Goal: Task Accomplishment & Management: Use online tool/utility

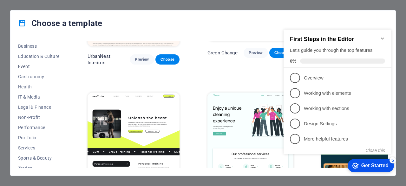
scroll to position [127, 0]
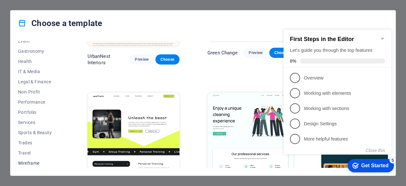
click at [32, 162] on span "Wireframe" at bounding box center [39, 162] width 42 height 5
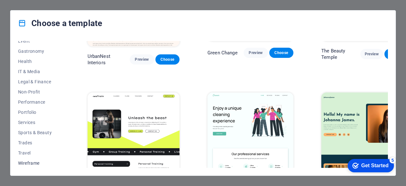
scroll to position [0, 0]
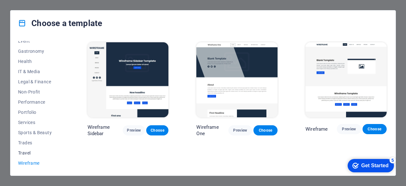
click at [26, 153] on span "Travel" at bounding box center [39, 152] width 42 height 5
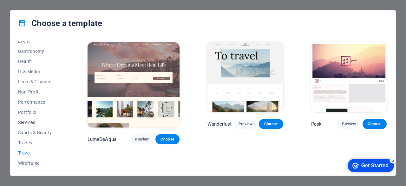
click at [27, 121] on span "Services" at bounding box center [39, 122] width 42 height 5
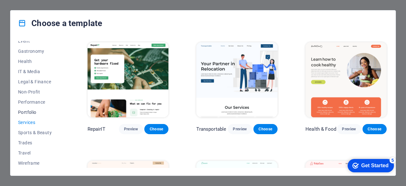
click at [28, 109] on span "Portfolio" at bounding box center [39, 111] width 42 height 5
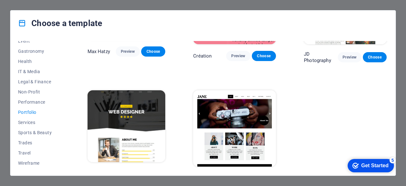
scroll to position [196, 0]
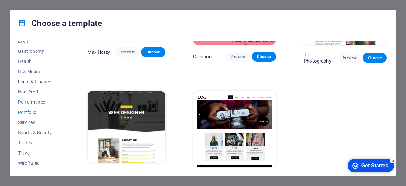
click at [26, 82] on span "Legal & Finance" at bounding box center [39, 81] width 42 height 5
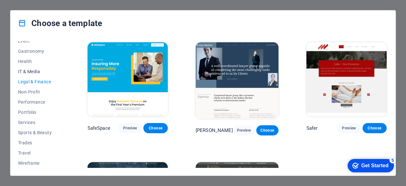
click at [26, 72] on span "IT & Media" at bounding box center [39, 71] width 42 height 5
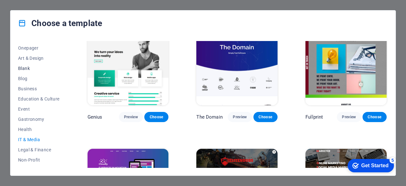
scroll to position [59, 0]
click at [30, 89] on span "Business" at bounding box center [39, 88] width 42 height 5
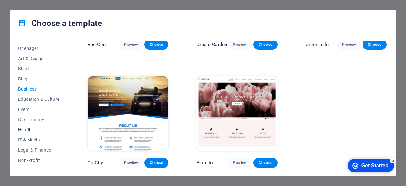
scroll to position [127, 0]
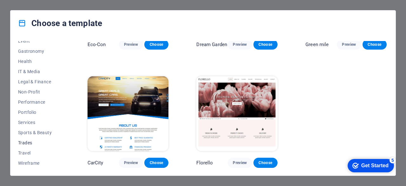
click at [29, 144] on span "Trades" at bounding box center [39, 142] width 42 height 5
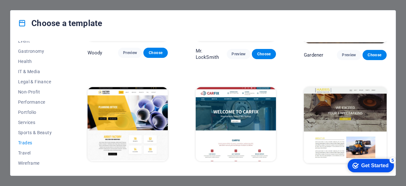
scroll to position [202, 0]
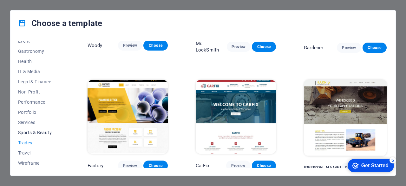
click at [30, 132] on span "Sports & Beauty" at bounding box center [39, 132] width 42 height 5
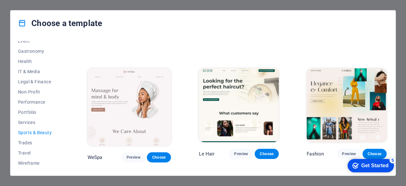
scroll to position [0, 0]
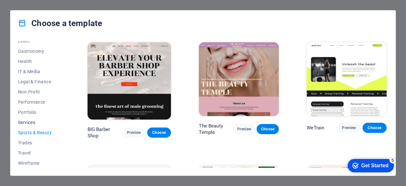
click at [29, 123] on span "Services" at bounding box center [39, 122] width 42 height 5
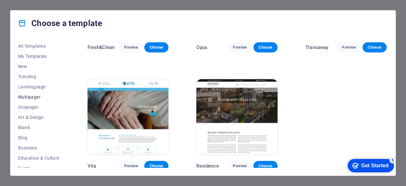
click at [28, 98] on span "Multipager" at bounding box center [39, 96] width 42 height 5
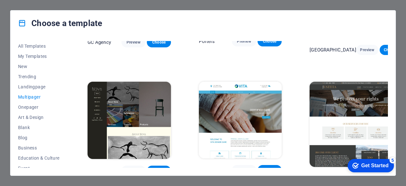
scroll to position [2401, 0]
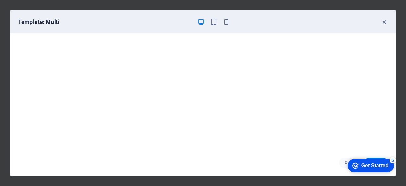
scroll to position [0, 0]
click at [383, 23] on icon "button" at bounding box center [384, 21] width 7 height 7
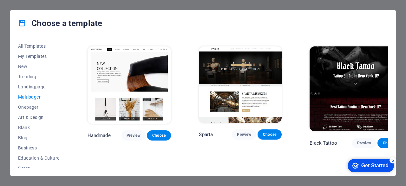
scroll to position [2045, 0]
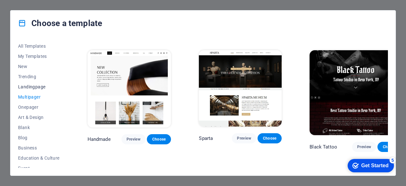
click at [25, 87] on span "Landingpage" at bounding box center [39, 86] width 42 height 5
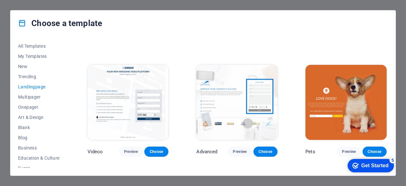
scroll to position [216, 0]
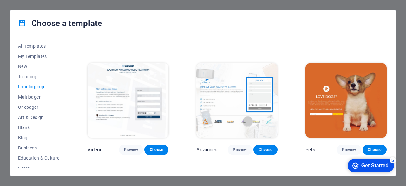
click at [229, 101] on img at bounding box center [236, 100] width 81 height 75
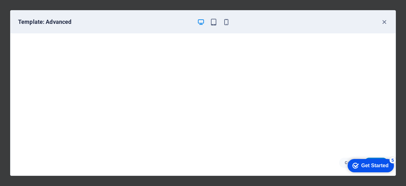
scroll to position [1, 0]
click at [386, 24] on icon "button" at bounding box center [384, 21] width 7 height 7
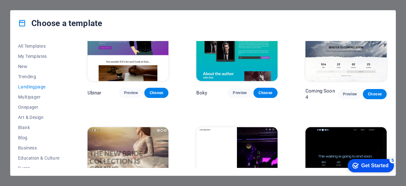
scroll to position [910, 0]
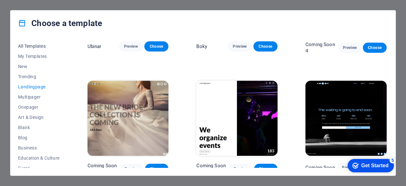
click at [36, 46] on span "All Templates" at bounding box center [39, 45] width 42 height 5
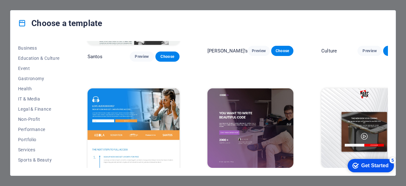
scroll to position [127, 0]
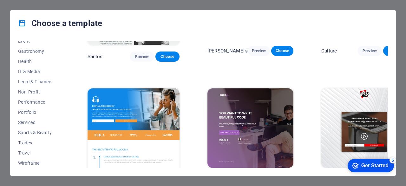
click at [22, 143] on span "Trades" at bounding box center [39, 142] width 42 height 5
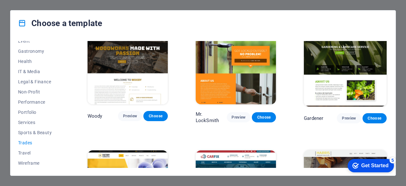
scroll to position [202, 0]
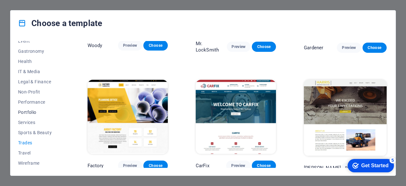
click at [30, 112] on span "Portfolio" at bounding box center [39, 111] width 42 height 5
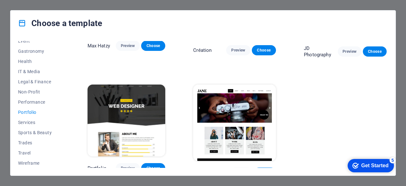
scroll to position [205, 0]
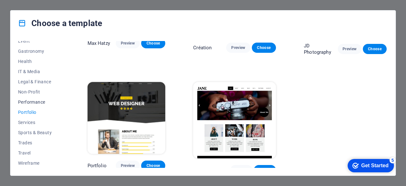
click at [32, 101] on span "Performance" at bounding box center [39, 101] width 42 height 5
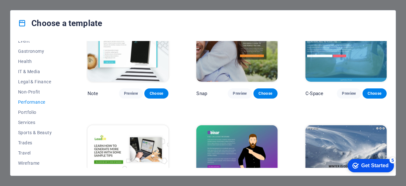
scroll to position [391, 0]
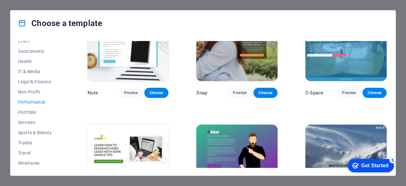
click at [374, 166] on div "Get Started" at bounding box center [374, 165] width 27 height 6
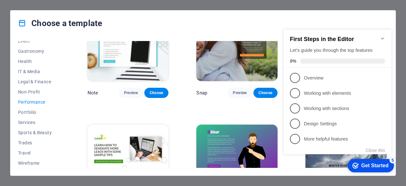
click at [382, 37] on icon "Minimize checklist" at bounding box center [382, 38] width 3 height 2
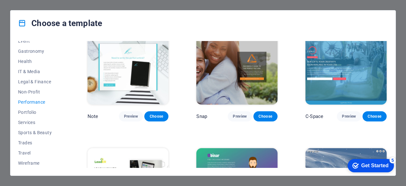
scroll to position [366, 0]
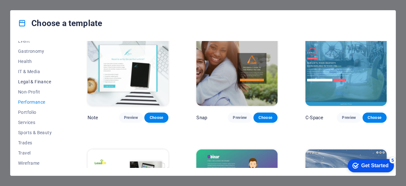
click at [42, 83] on span "Legal & Finance" at bounding box center [39, 81] width 42 height 5
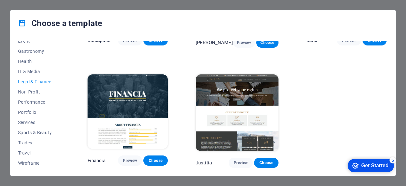
scroll to position [0, 0]
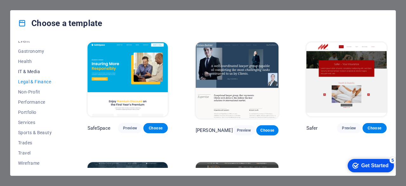
click at [28, 69] on span "IT & Media" at bounding box center [39, 71] width 42 height 5
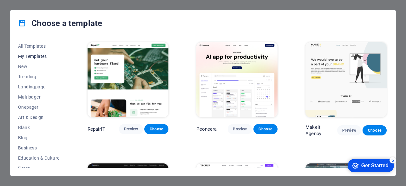
click at [34, 54] on span "My Templates" at bounding box center [39, 56] width 42 height 5
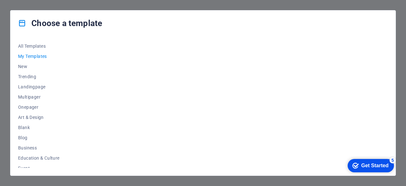
click at [1, 42] on div "Choose a template All Templates My Templates New Trending Landingpage Multipage…" at bounding box center [203, 93] width 406 height 186
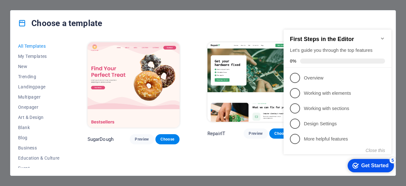
click at [382, 36] on icon "Minimize checklist" at bounding box center [382, 38] width 5 height 5
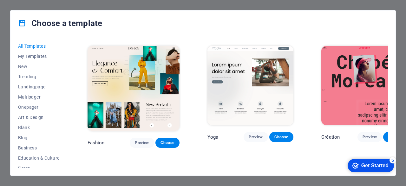
scroll to position [1924, 0]
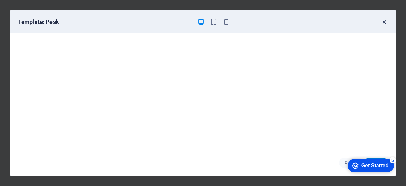
click at [382, 20] on icon "button" at bounding box center [384, 21] width 7 height 7
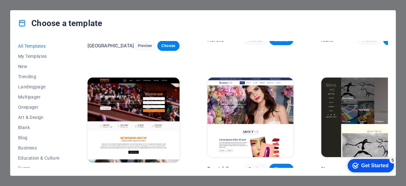
scroll to position [4838, 0]
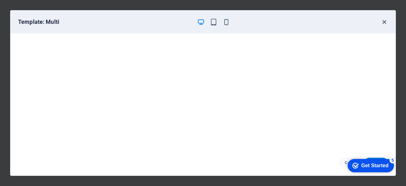
click at [385, 21] on icon "button" at bounding box center [384, 21] width 7 height 7
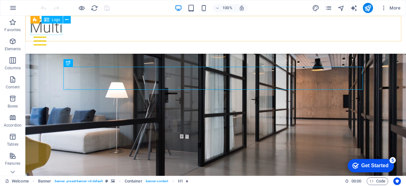
click at [52, 21] on span "Logo" at bounding box center [56, 20] width 9 height 4
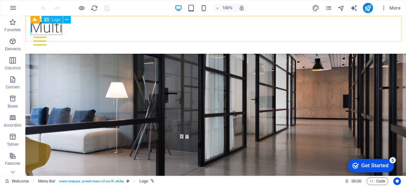
click at [48, 29] on div at bounding box center [215, 27] width 370 height 12
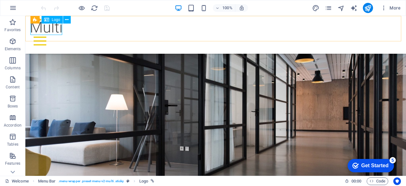
select select "px"
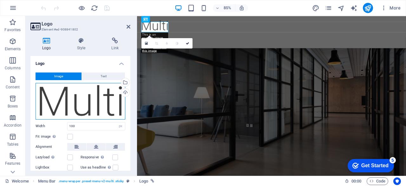
click at [89, 96] on div "Drag files here, click to choose files or select files from Files or our free s…" at bounding box center [81, 101] width 90 height 36
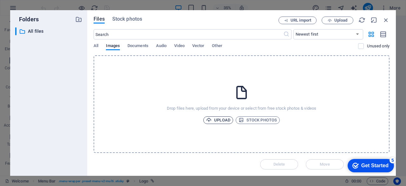
click at [211, 120] on icon "button" at bounding box center [208, 119] width 5 height 5
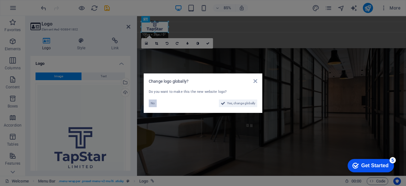
click at [153, 102] on span "No" at bounding box center [153, 103] width 4 height 8
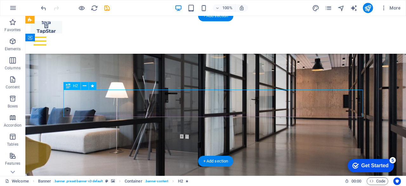
drag, startPoint x: 290, startPoint y: 110, endPoint x: 200, endPoint y: 87, distance: 93.1
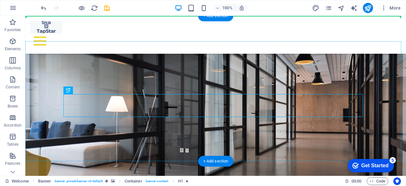
drag, startPoint x: 225, startPoint y: 104, endPoint x: 218, endPoint y: 55, distance: 50.0
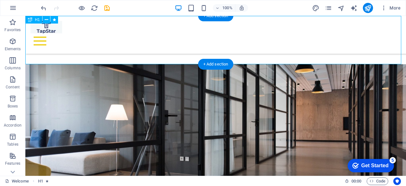
click at [218, 55] on div "Your title goes here" at bounding box center [215, 40] width 381 height 48
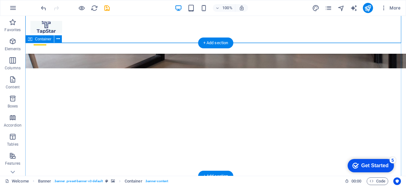
scroll to position [144, 0]
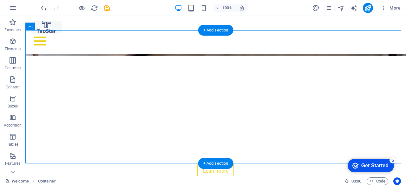
drag, startPoint x: 108, startPoint y: 103, endPoint x: 111, endPoint y: 64, distance: 39.1
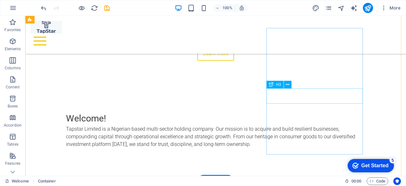
scroll to position [262, 0]
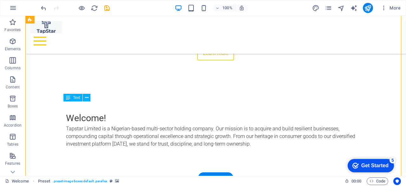
drag, startPoint x: 141, startPoint y: 126, endPoint x: 129, endPoint y: 123, distance: 13.0
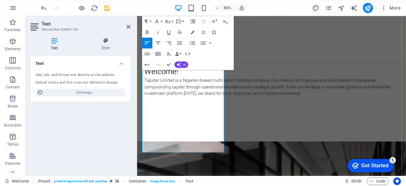
scroll to position [310, 0]
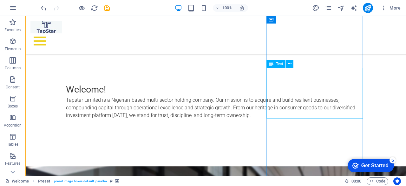
scroll to position [289, 0]
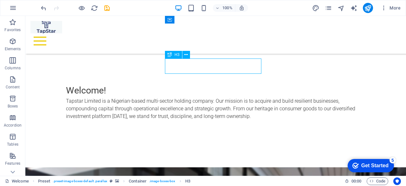
drag, startPoint x: 209, startPoint y: 68, endPoint x: 199, endPoint y: 68, distance: 9.5
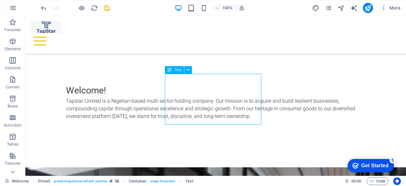
drag, startPoint x: 199, startPoint y: 115, endPoint x: 203, endPoint y: 121, distance: 7.5
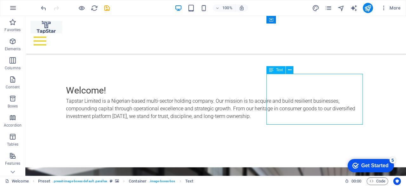
drag, startPoint x: 299, startPoint y: 115, endPoint x: 294, endPoint y: 102, distance: 14.0
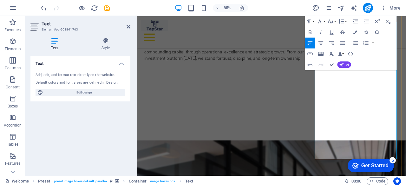
scroll to position [391, 0]
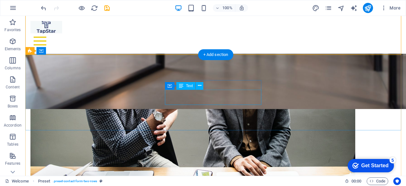
scroll to position [693, 0]
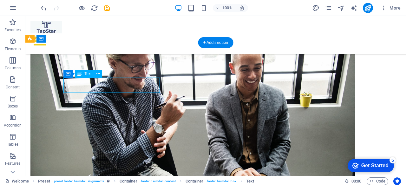
scroll to position [681, 0]
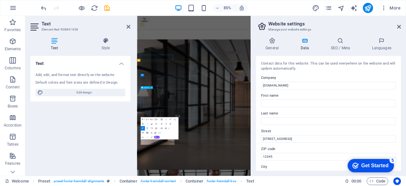
scroll to position [654, 0]
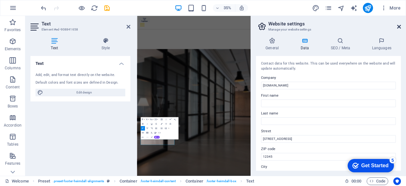
click at [399, 26] on icon at bounding box center [399, 26] width 4 height 5
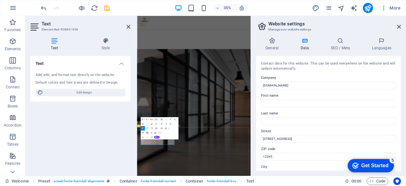
click at [397, 26] on icon at bounding box center [399, 26] width 4 height 5
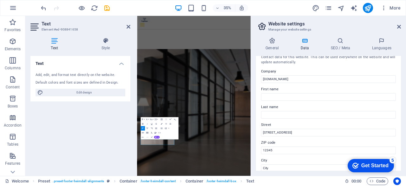
scroll to position [7, 0]
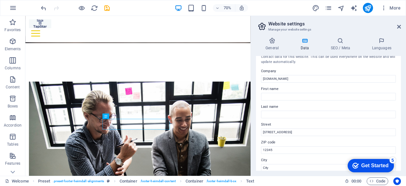
click at [401, 28] on aside "Website settings Manage your website settings General Data SEO / Meta Languages…" at bounding box center [328, 96] width 155 height 160
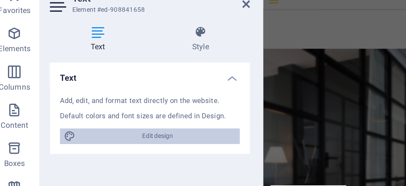
click at [81, 92] on span "Edit design" at bounding box center [84, 92] width 78 height 8
select select "px"
select select "300"
select select "px"
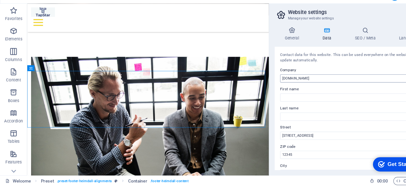
scroll to position [0, 0]
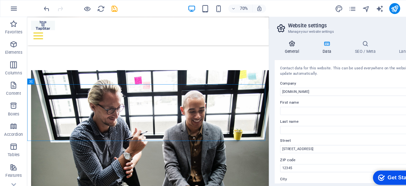
click at [273, 46] on h4 "General" at bounding box center [273, 43] width 35 height 13
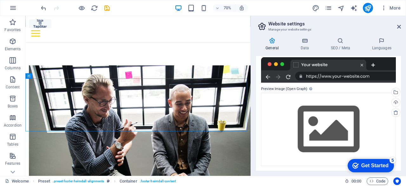
click at [402, 27] on aside "Website settings Manage your website settings General Data SEO / Meta Languages…" at bounding box center [328, 96] width 155 height 160
click at [399, 26] on icon at bounding box center [399, 26] width 4 height 5
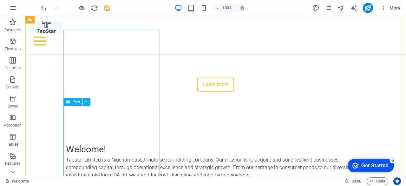
scroll to position [229, 0]
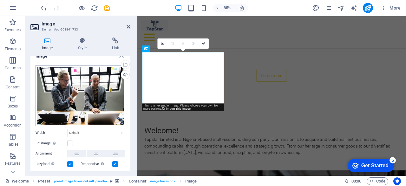
scroll to position [7, 0]
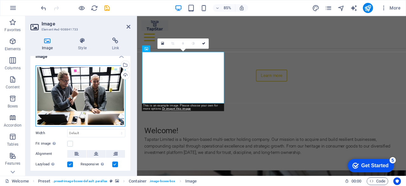
click at [81, 75] on div "Drag files here, click to choose files or select files from Files or our free s…" at bounding box center [81, 95] width 90 height 61
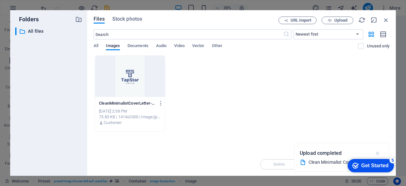
click at [377, 153] on icon "button" at bounding box center [377, 152] width 7 height 7
click at [337, 20] on span "Upload" at bounding box center [340, 20] width 13 height 4
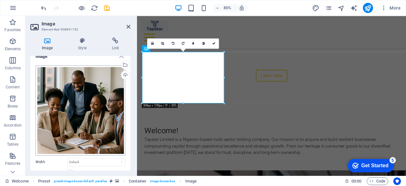
scroll to position [23, 0]
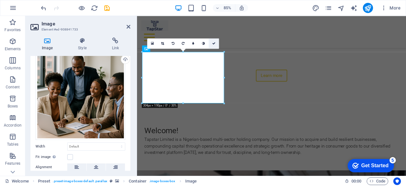
click at [214, 41] on link at bounding box center [214, 43] width 10 height 10
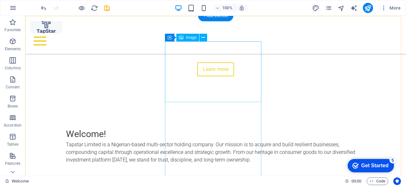
scroll to position [246, 0]
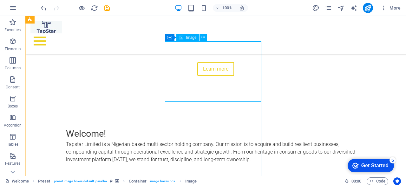
click at [190, 38] on span "Image" at bounding box center [191, 38] width 10 height 4
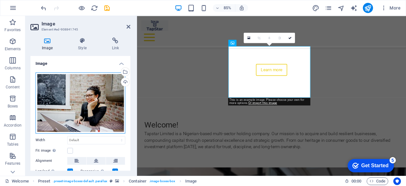
click at [77, 112] on div "Drag files here, click to choose files or select files from Files or our free s…" at bounding box center [81, 102] width 90 height 61
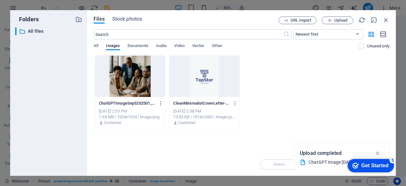
click at [77, 112] on div "​ All files All files" at bounding box center [48, 98] width 67 height 143
click at [338, 19] on span "Upload" at bounding box center [340, 20] width 13 height 4
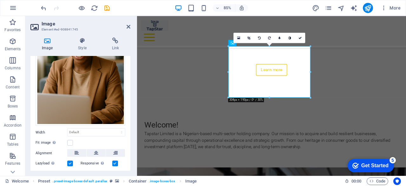
scroll to position [115, 0]
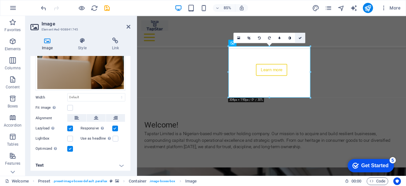
click at [301, 36] on icon at bounding box center [299, 37] width 3 height 3
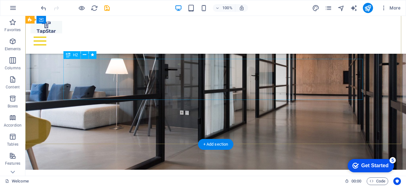
scroll to position [0, 0]
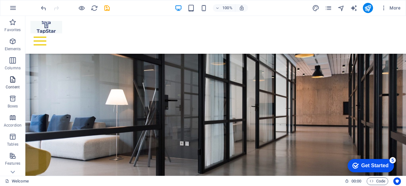
click at [16, 82] on icon "button" at bounding box center [13, 79] width 8 height 8
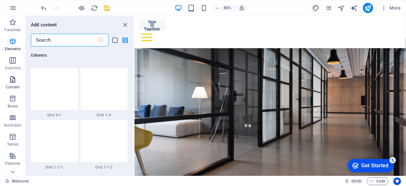
scroll to position [1110, 0]
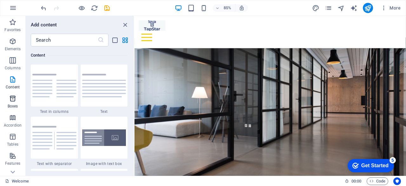
click at [12, 99] on icon "button" at bounding box center [13, 99] width 8 height 8
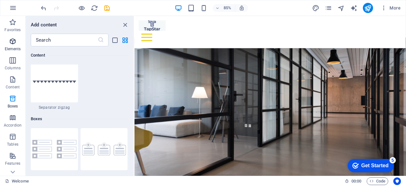
scroll to position [1749, 0]
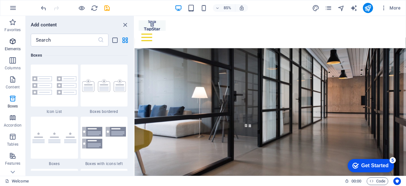
click at [12, 48] on p "Elements" at bounding box center [13, 48] width 16 height 5
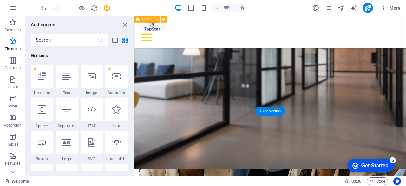
scroll to position [681, 0]
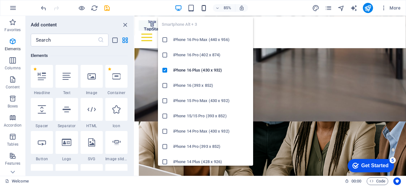
click at [203, 9] on icon "button" at bounding box center [203, 7] width 7 height 7
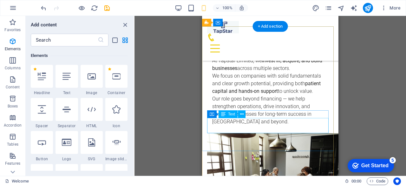
scroll to position [1126, 0]
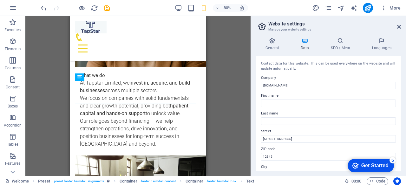
scroll to position [1126, 0]
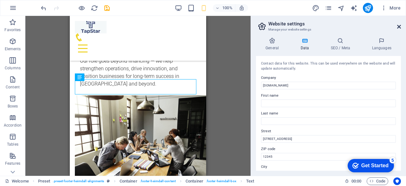
click at [398, 26] on icon at bounding box center [399, 26] width 4 height 5
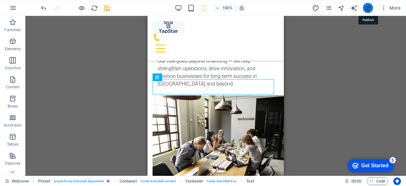
click at [366, 8] on icon "publish" at bounding box center [367, 7] width 7 height 7
